Goal: Task Accomplishment & Management: Use online tool/utility

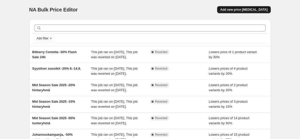
click at [235, 10] on span "Add new price change job" at bounding box center [243, 10] width 47 height 4
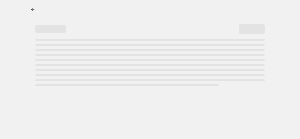
select select "percentage"
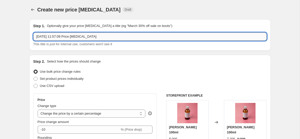
click at [94, 34] on input "6 Oct 2025, 11:57:09 Price change job" at bounding box center [149, 37] width 233 height 8
type input "C"
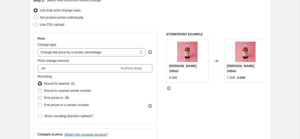
scroll to position [62, 0]
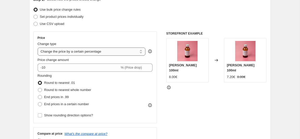
type input "24H Flash Sale Ceramides Probiotics"
click at [81, 53] on select "Change the price to a certain amount Change the price by a certain amount Chang…" at bounding box center [92, 52] width 108 height 8
select select "to"
click at [38, 48] on select "Change the price to a certain amount Change the price by a certain amount Chang…" at bounding box center [92, 52] width 108 height 8
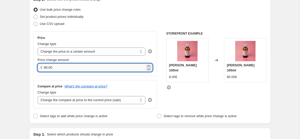
click at [47, 68] on input "80.00" at bounding box center [94, 68] width 101 height 8
click at [48, 68] on input "80.00" at bounding box center [94, 68] width 101 height 8
type input "35.00"
click at [94, 78] on div "Price Change type Change the price to a certain amount Change the price by a ce…" at bounding box center [95, 70] width 124 height 77
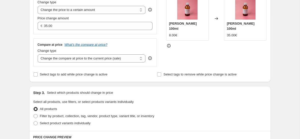
scroll to position [116, 0]
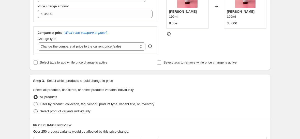
click at [69, 111] on span "Select product variants individually" at bounding box center [65, 111] width 51 height 4
click at [34, 110] on input "Select product variants individually" at bounding box center [34, 109] width 0 height 0
radio input "true"
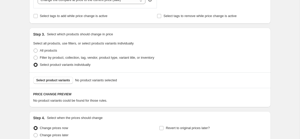
scroll to position [168, 0]
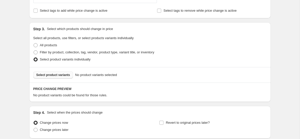
click at [58, 78] on button "Select product variants" at bounding box center [53, 74] width 40 height 7
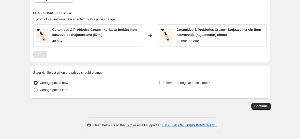
scroll to position [245, 0]
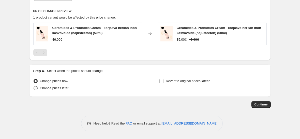
click at [38, 86] on label "Change prices later" at bounding box center [50, 88] width 35 height 7
click at [34, 86] on input "Change prices later" at bounding box center [34, 86] width 0 height 0
radio input "true"
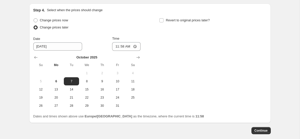
scroll to position [311, 0]
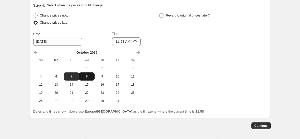
click at [85, 77] on span "8" at bounding box center [86, 76] width 11 height 4
type input "10/8/2025"
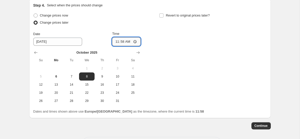
click at [121, 42] on input "11:58" at bounding box center [126, 41] width 28 height 9
type input "08:34"
type input "08:45"
click at [161, 16] on input "Revert to original prices later?" at bounding box center [161, 15] width 4 height 4
checkbox input "true"
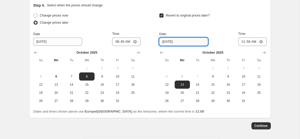
click at [180, 42] on input "10/13/2025" at bounding box center [183, 42] width 49 height 8
click at [226, 79] on button "9" at bounding box center [227, 76] width 15 height 8
type input "10/9/2025"
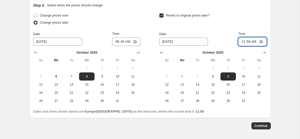
click at [252, 40] on input "11:58" at bounding box center [252, 41] width 28 height 9
click at [248, 41] on input "11:58" at bounding box center [252, 41] width 28 height 9
type input "09:10"
click at [256, 126] on span "Continue" at bounding box center [261, 126] width 13 height 4
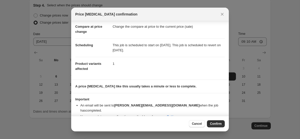
scroll to position [27, 0]
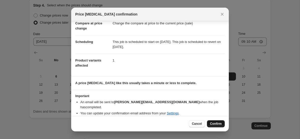
click at [212, 124] on span "Confirm" at bounding box center [216, 124] width 12 height 4
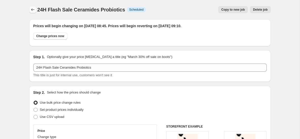
click at [31, 10] on icon "Price change jobs" at bounding box center [32, 9] width 5 height 5
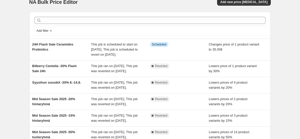
scroll to position [9, 0]
